Goal: Task Accomplishment & Management: Manage account settings

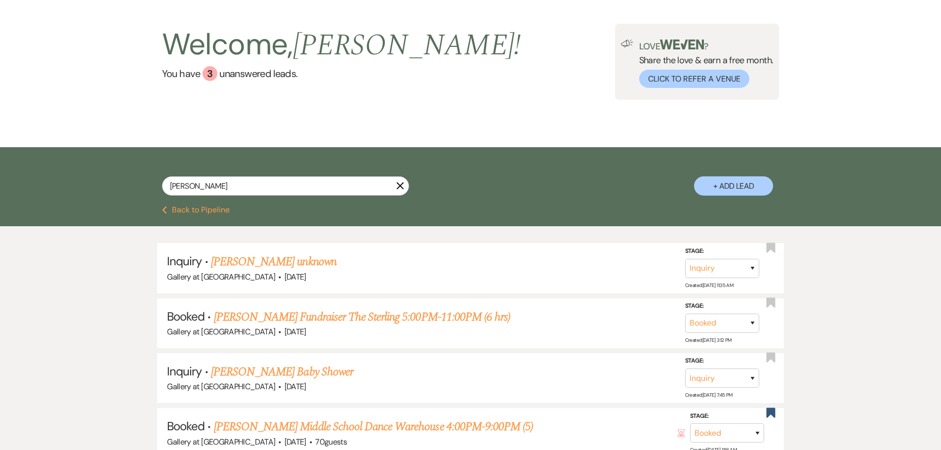
click at [398, 187] on icon "X" at bounding box center [400, 186] width 8 height 8
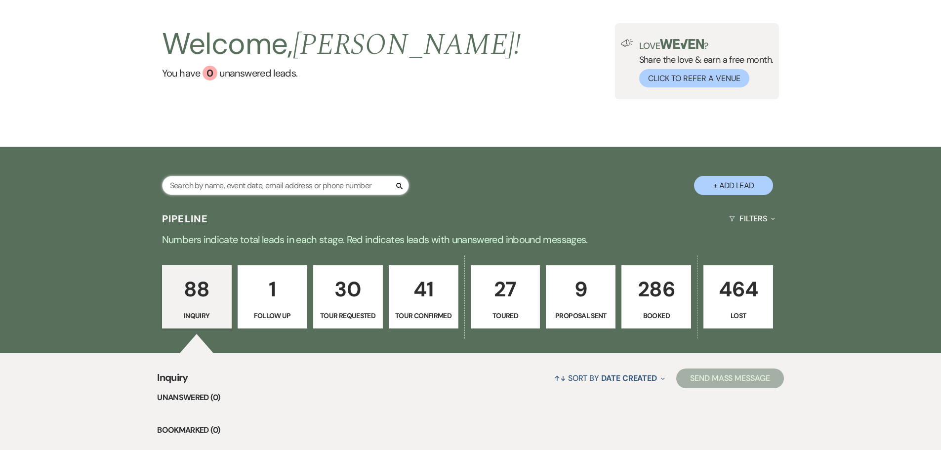
click at [250, 182] on input "text" at bounding box center [285, 185] width 247 height 19
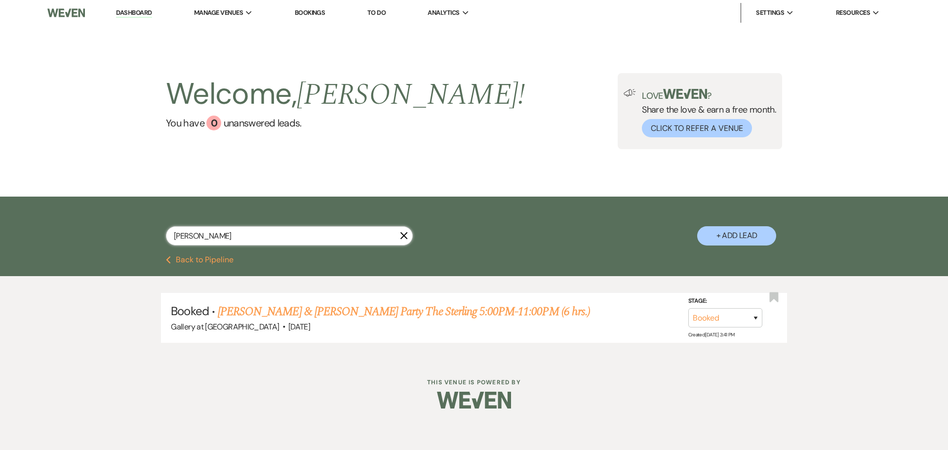
type input "[PERSON_NAME]"
click at [321, 310] on link "[PERSON_NAME] & [PERSON_NAME] Party The Sterling 5:00PM-11:00PM (6 hrs.)" at bounding box center [404, 312] width 372 height 18
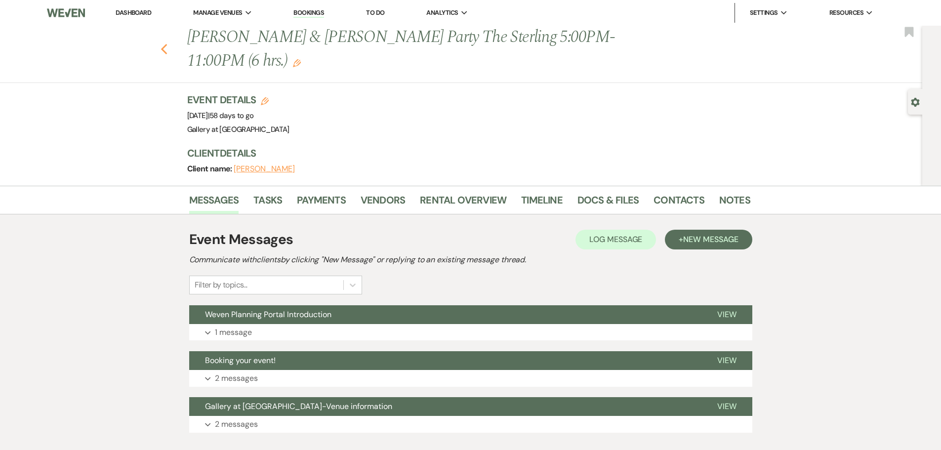
click at [167, 50] on use "button" at bounding box center [163, 49] width 6 height 11
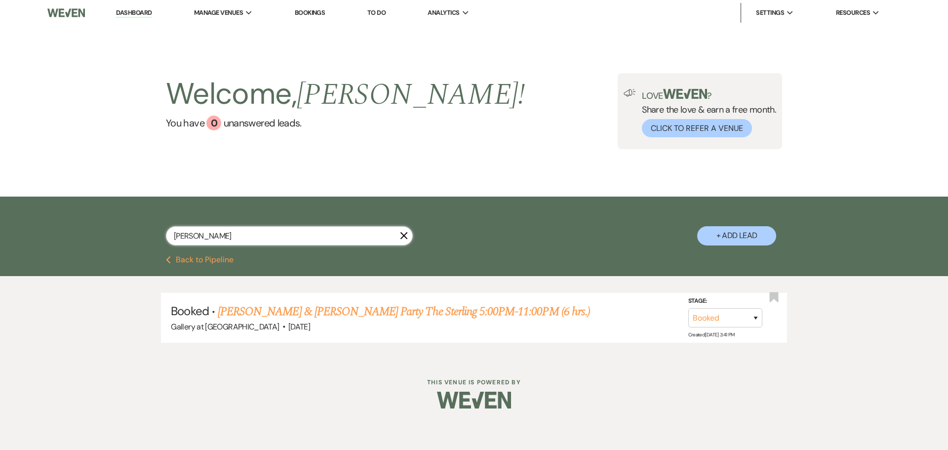
click at [408, 239] on input "[PERSON_NAME]" at bounding box center [289, 235] width 247 height 19
click at [403, 230] on input "[PERSON_NAME]" at bounding box center [289, 235] width 247 height 19
click at [406, 233] on icon "X" at bounding box center [404, 236] width 8 height 8
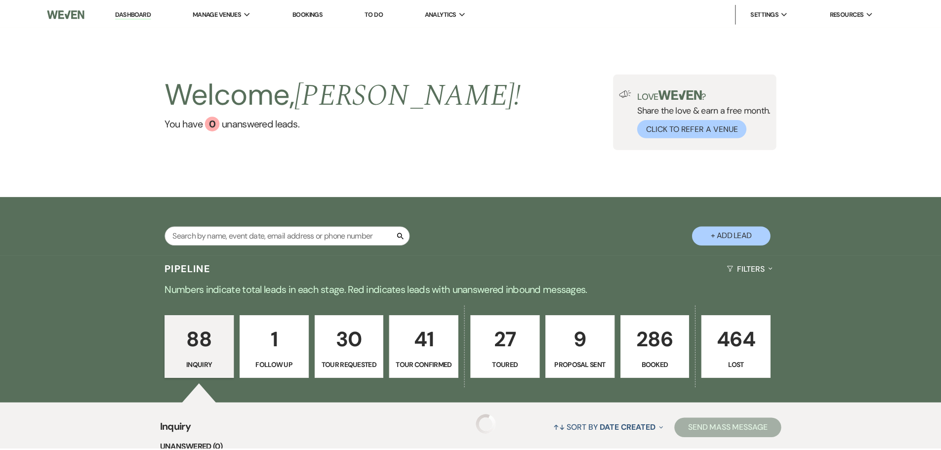
scroll to position [49, 0]
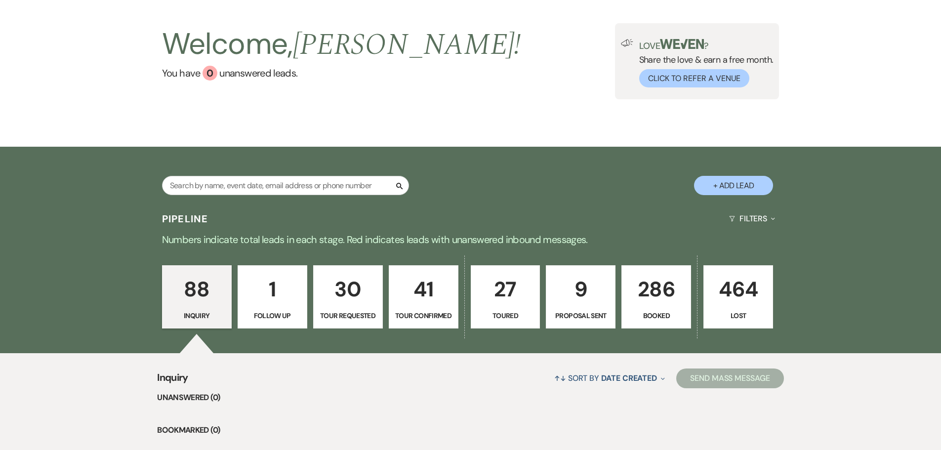
click at [591, 305] on p "9" at bounding box center [580, 289] width 57 height 33
select select "6"
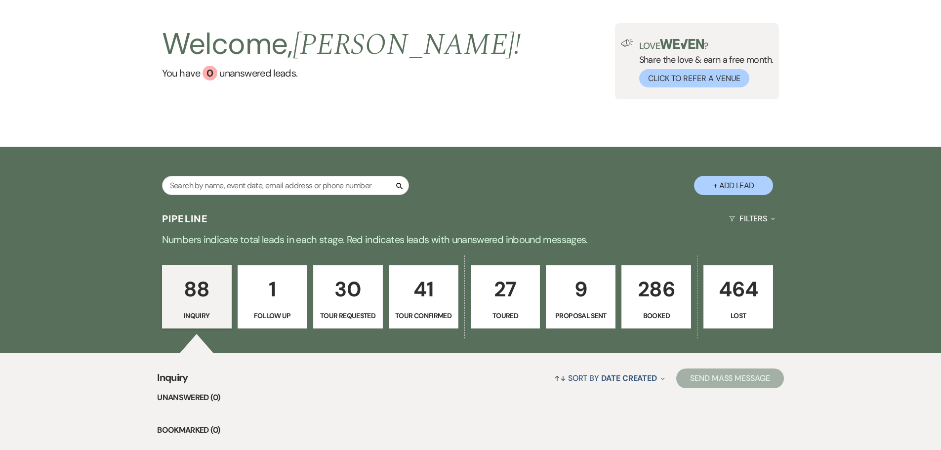
select select "6"
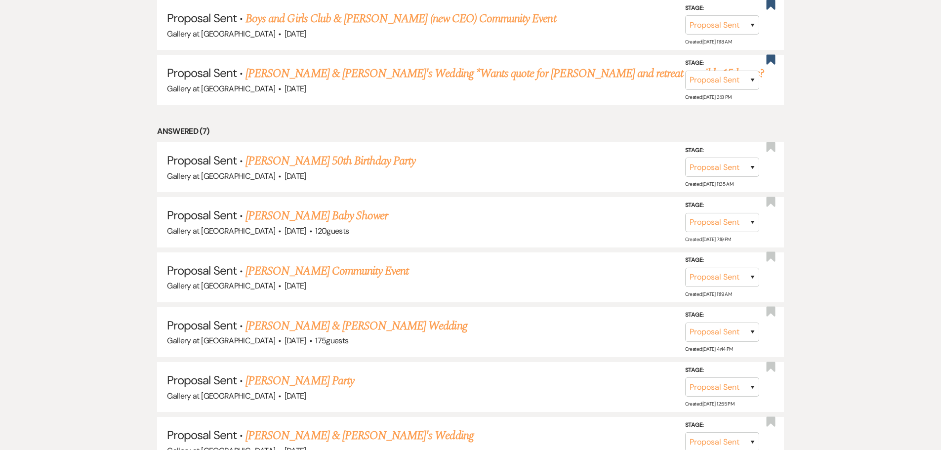
scroll to position [494, 0]
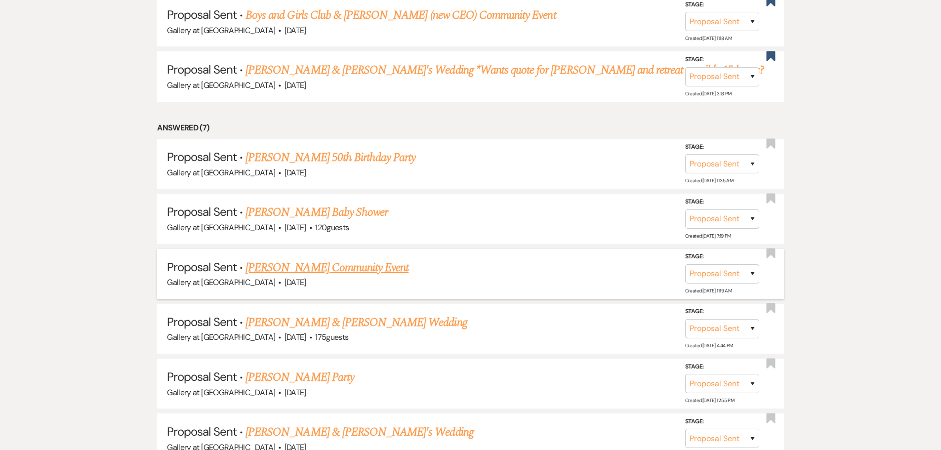
click at [322, 266] on link "[PERSON_NAME] Community Event" at bounding box center [326, 268] width 163 height 18
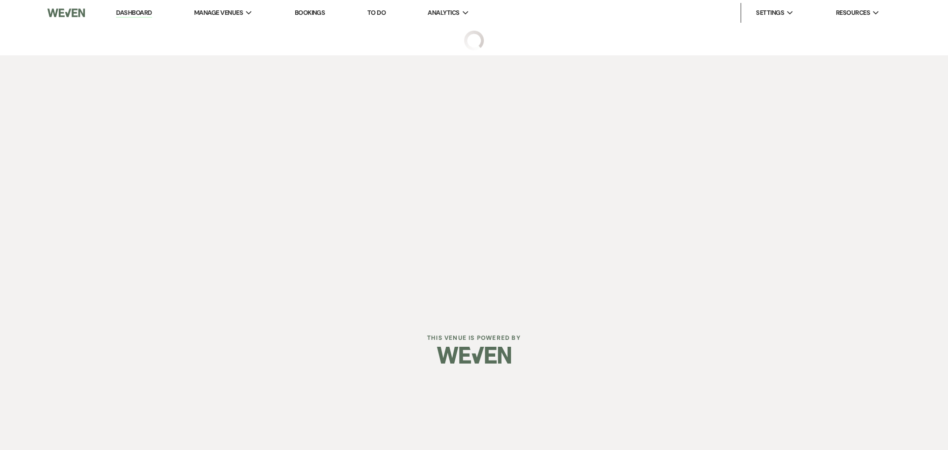
select select "6"
select select "7"
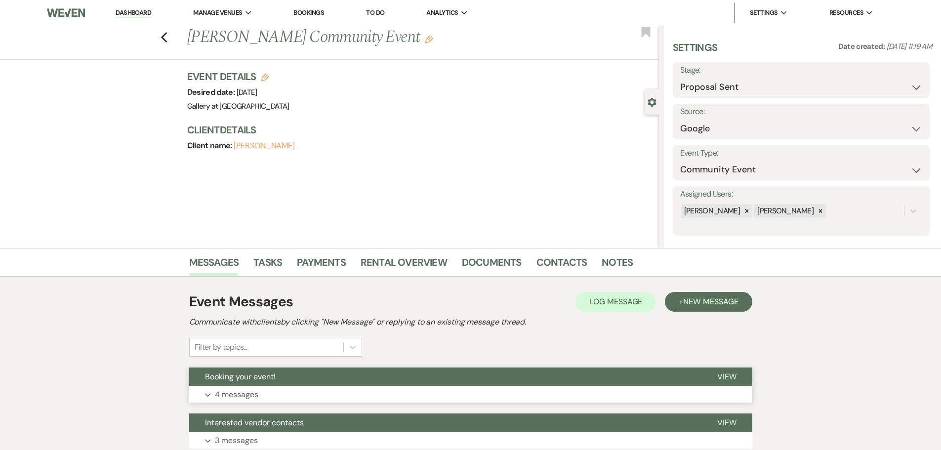
click at [693, 380] on button "Booking your event!" at bounding box center [445, 376] width 512 height 19
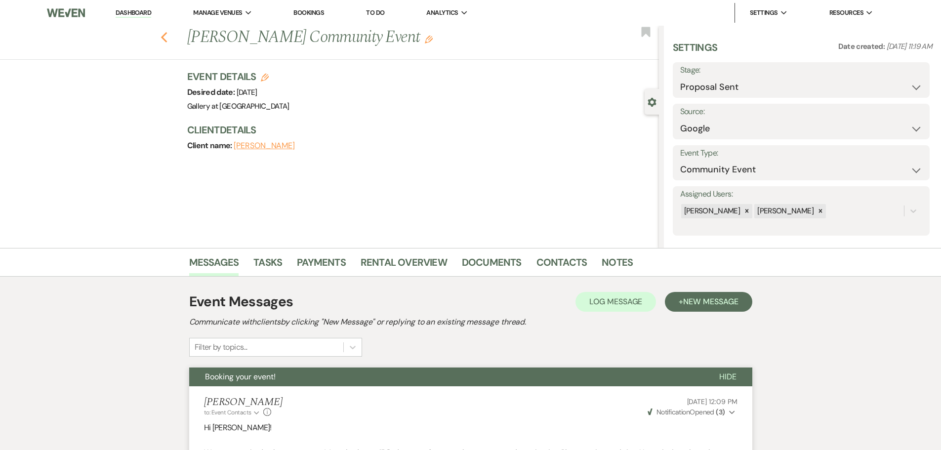
click at [168, 38] on icon "Previous" at bounding box center [163, 38] width 7 height 12
select select "6"
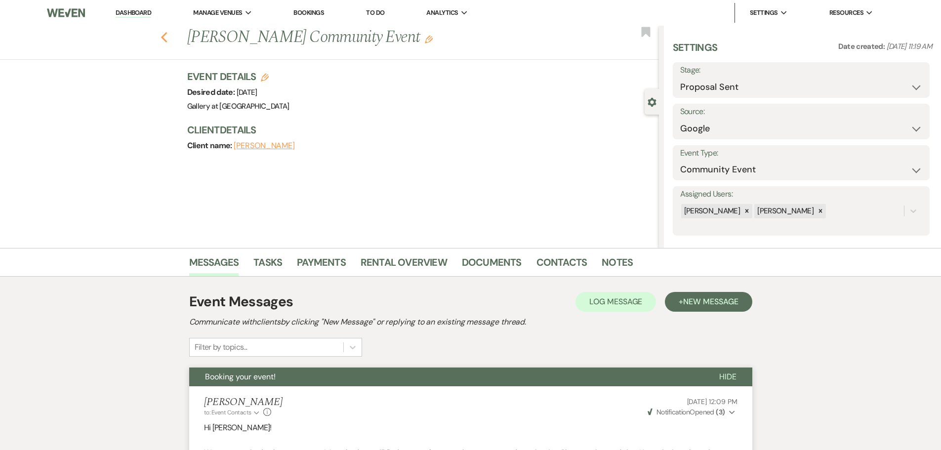
select select "6"
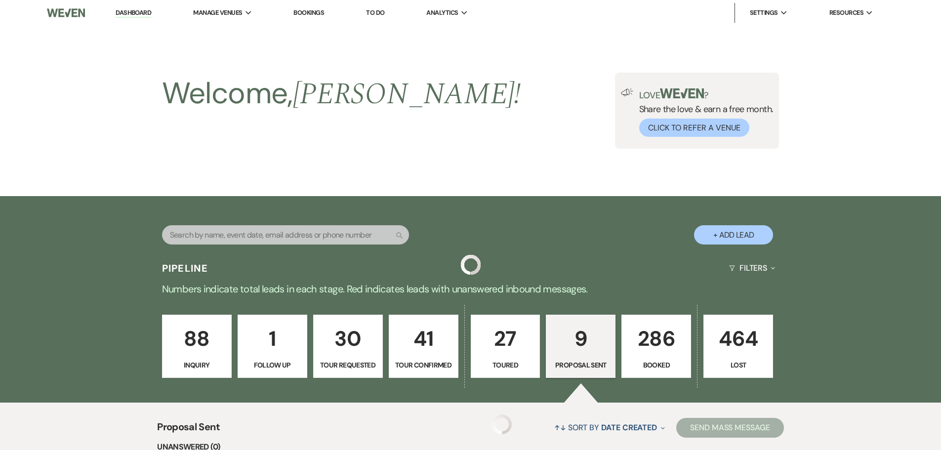
scroll to position [494, 0]
